Goal: Information Seeking & Learning: Check status

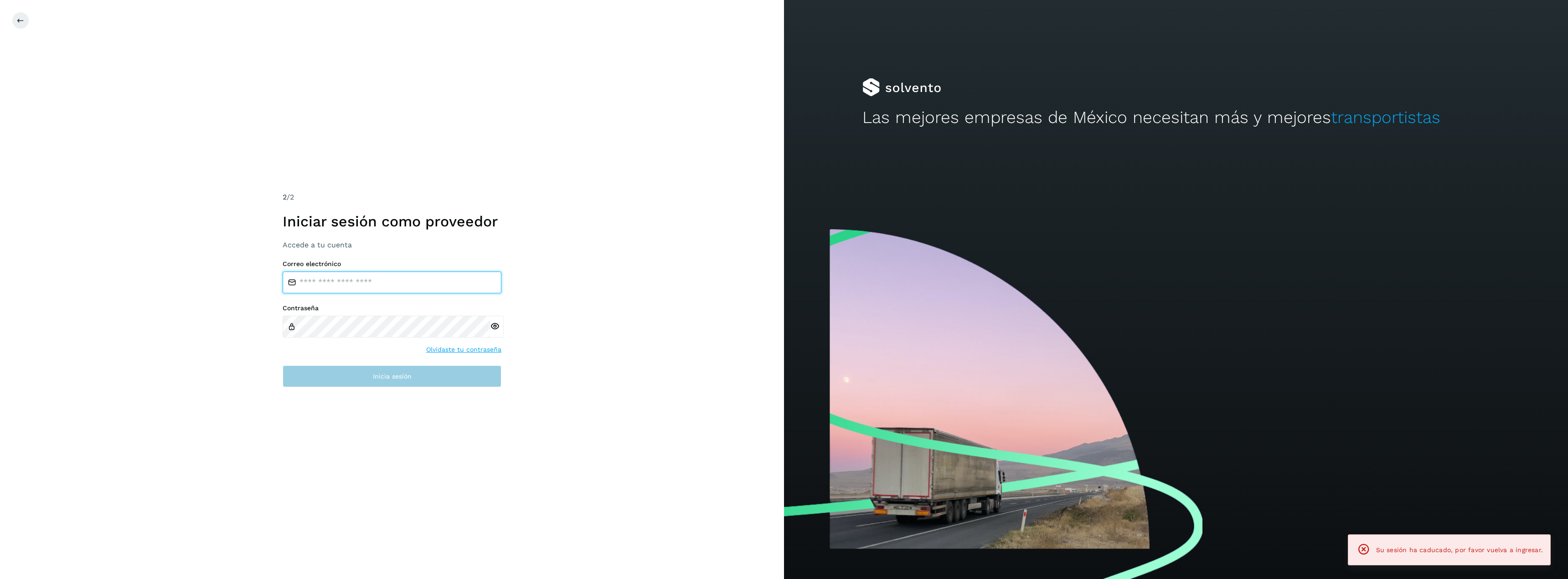
type input "**********"
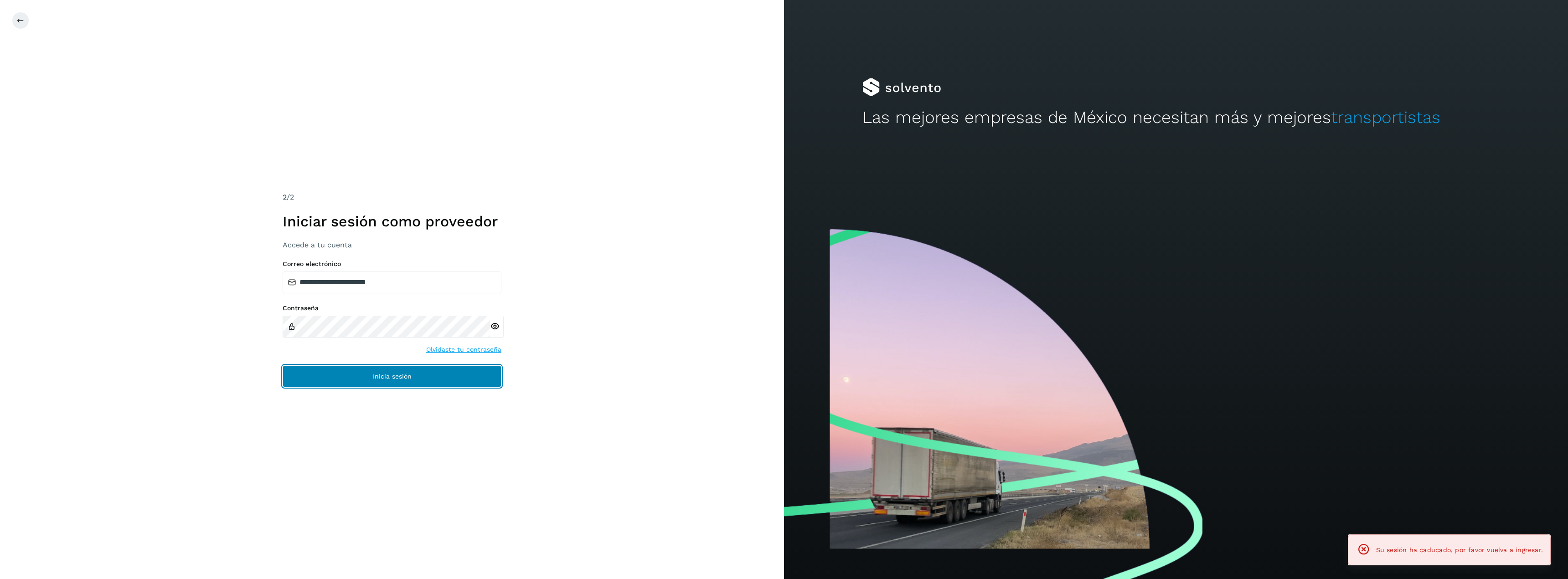
click at [384, 377] on span "Inicia sesión" at bounding box center [392, 376] width 38 height 6
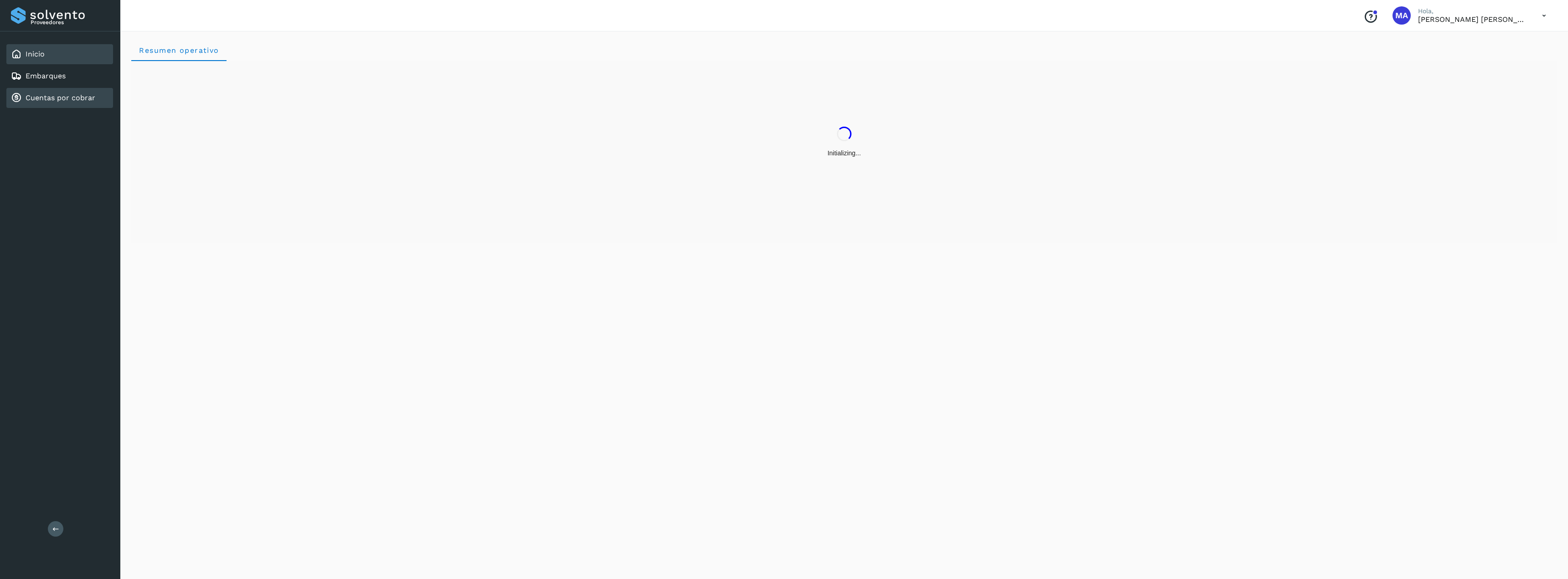
click at [82, 95] on link "Cuentas por cobrar" at bounding box center [60, 97] width 70 height 9
click at [1448, 63] on button "Todas" at bounding box center [1453, 59] width 68 height 17
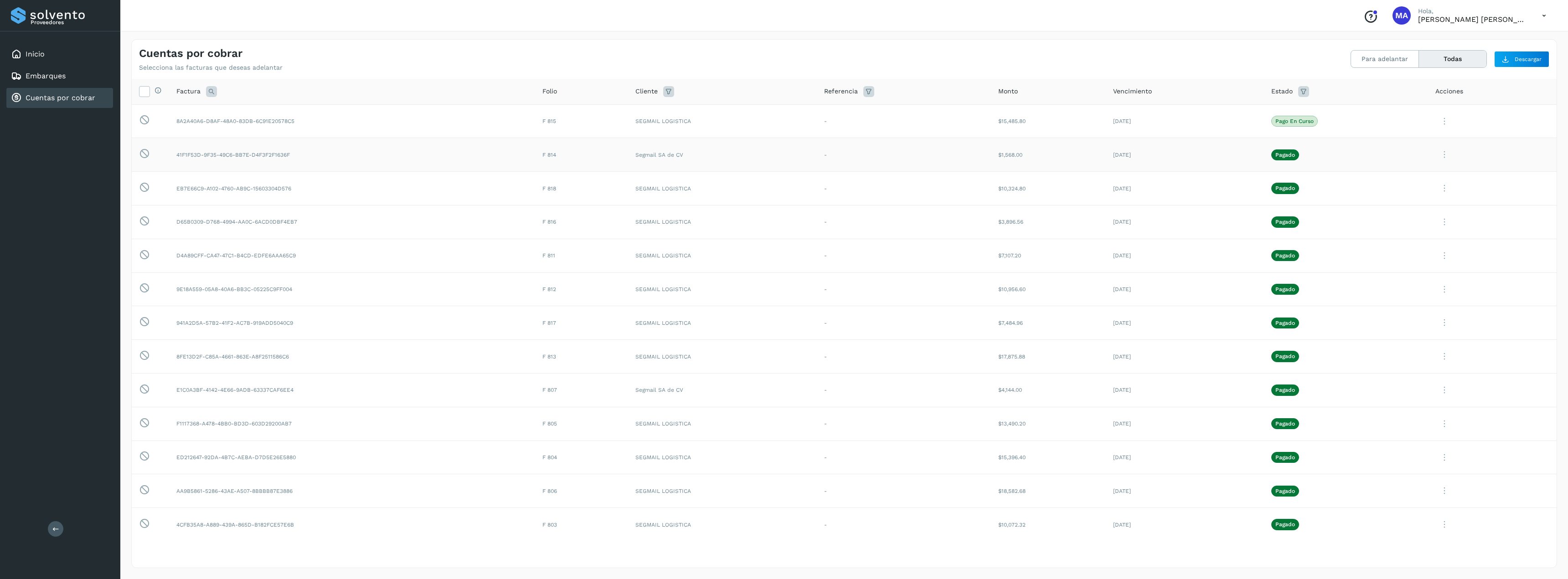
click at [1437, 131] on icon at bounding box center [1444, 121] width 18 height 19
click at [1473, 172] on button "Ver Detalle" at bounding box center [1494, 177] width 109 height 18
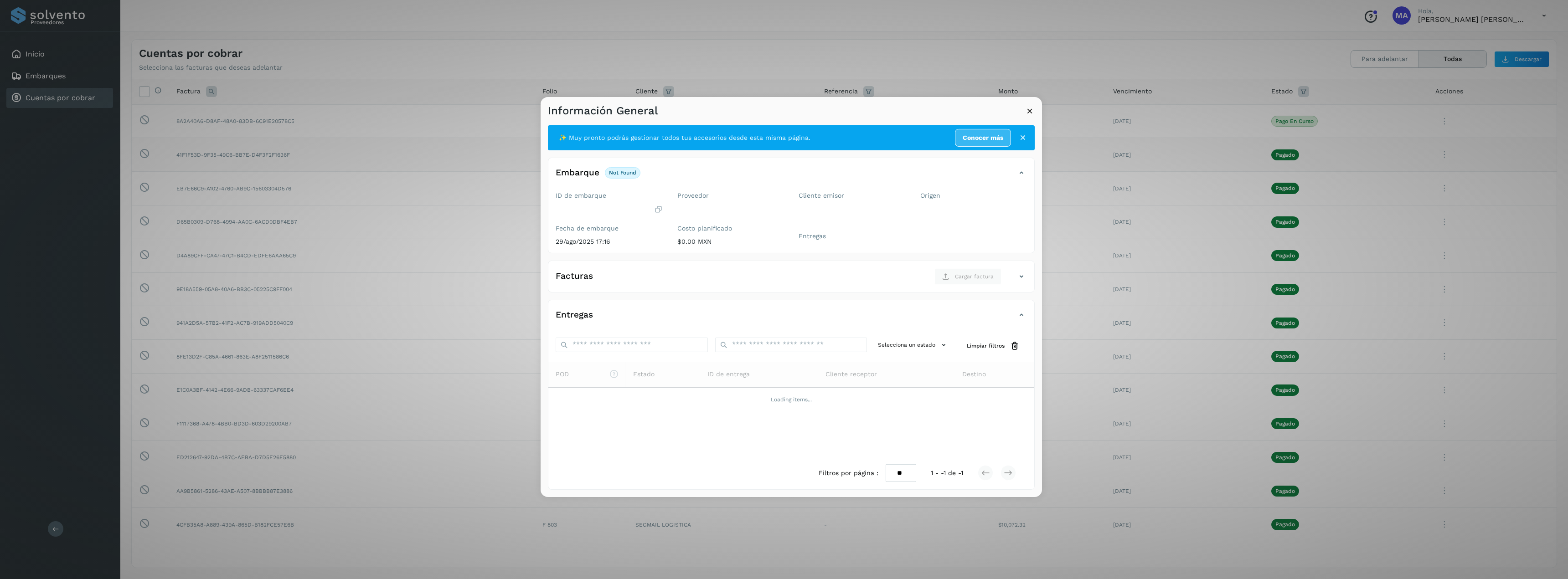
click at [1023, 277] on icon at bounding box center [1022, 277] width 11 height 11
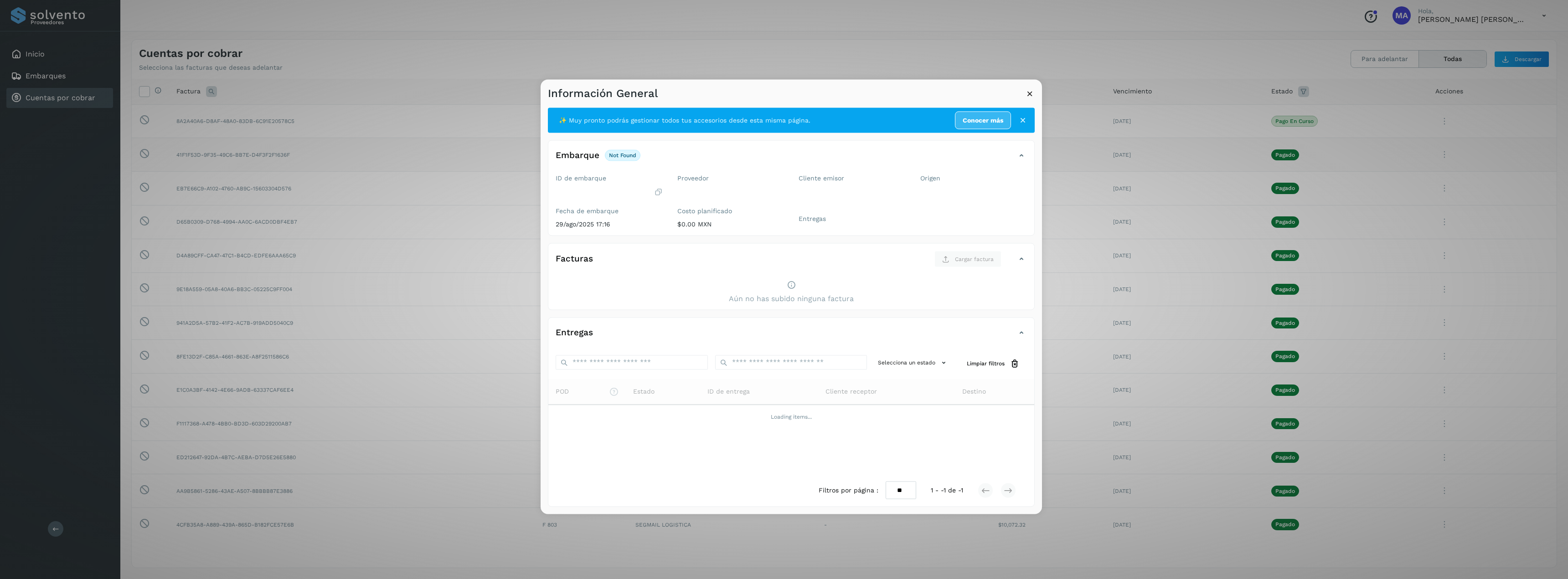
click at [1024, 250] on div "Facturas Cargar factura" at bounding box center [791, 262] width 486 height 24
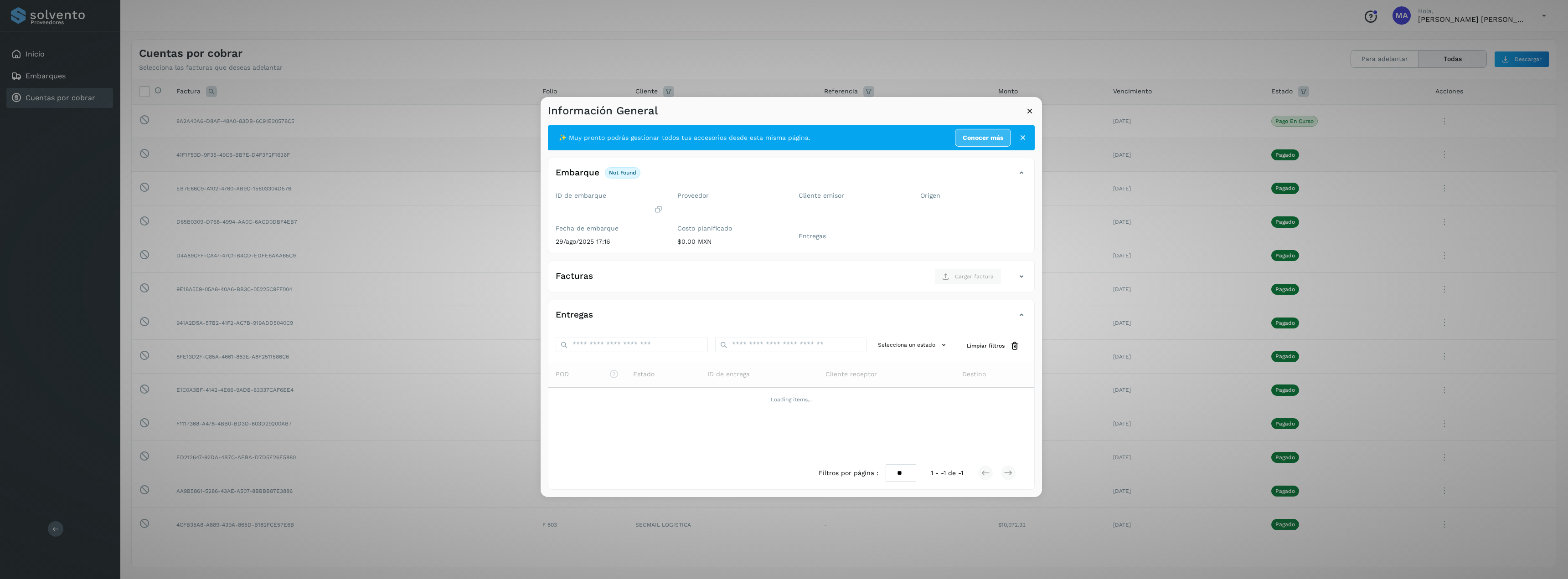
click at [1030, 110] on icon at bounding box center [1030, 111] width 9 height 9
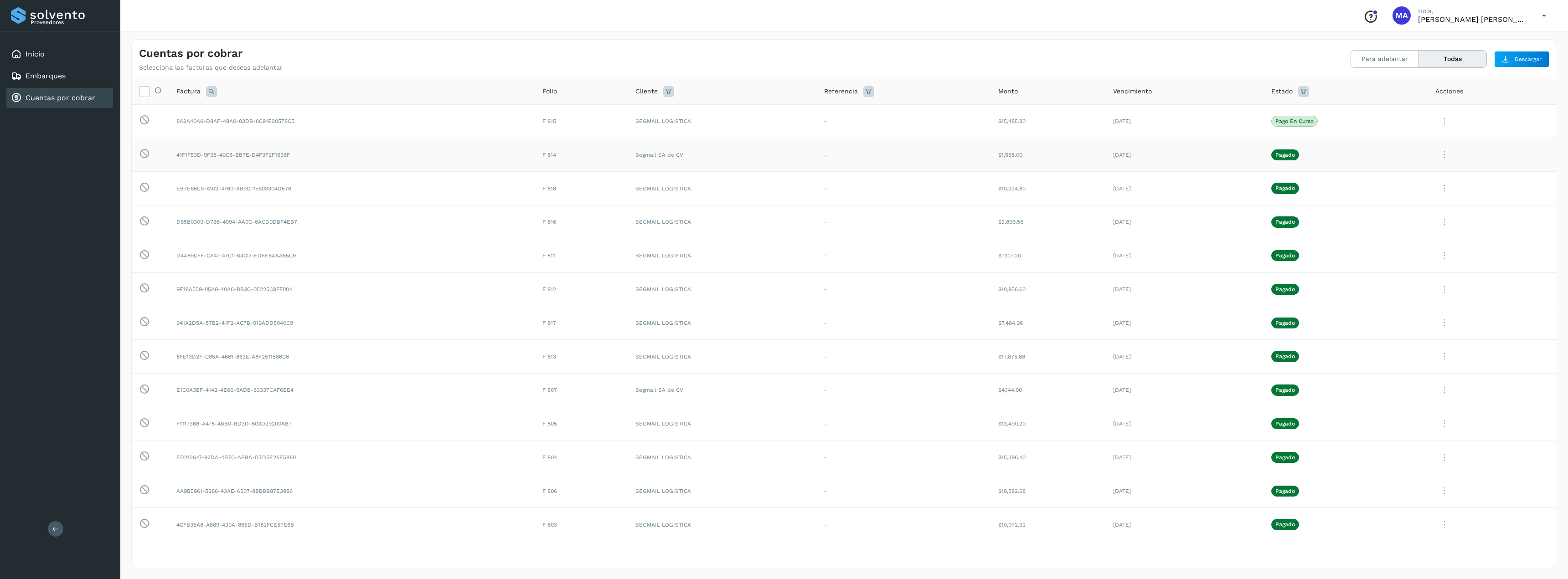
click at [1452, 152] on div at bounding box center [1492, 155] width 114 height 19
click at [1436, 131] on icon at bounding box center [1444, 121] width 18 height 19
click at [1477, 231] on button "CEP" at bounding box center [1494, 230] width 109 height 18
click at [1437, 124] on icon at bounding box center [1444, 121] width 18 height 19
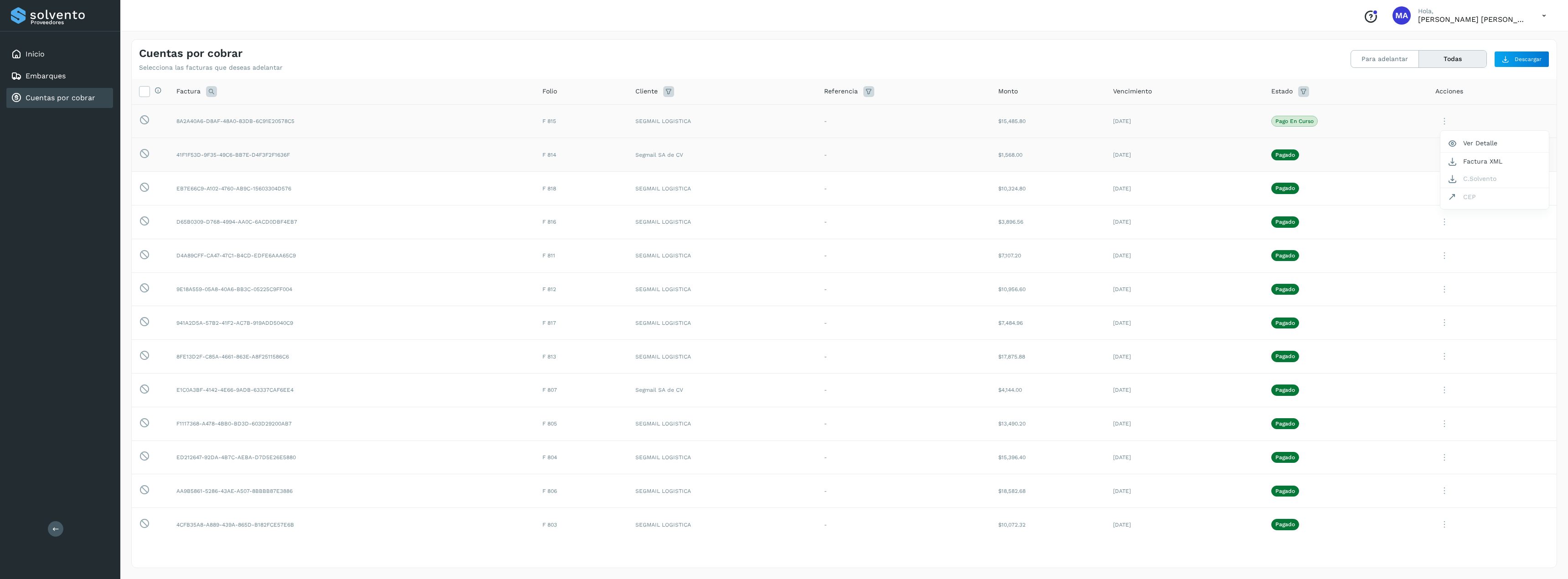
click at [1475, 239] on div at bounding box center [784, 290] width 1568 height 579
click at [1438, 131] on icon at bounding box center [1444, 121] width 18 height 19
click at [1480, 280] on button "C.Solvento" at bounding box center [1494, 280] width 109 height 18
click at [1443, 131] on icon at bounding box center [1444, 121] width 18 height 19
click at [1546, 14] on div at bounding box center [784, 290] width 1568 height 579
